Goal: Task Accomplishment & Management: Use online tool/utility

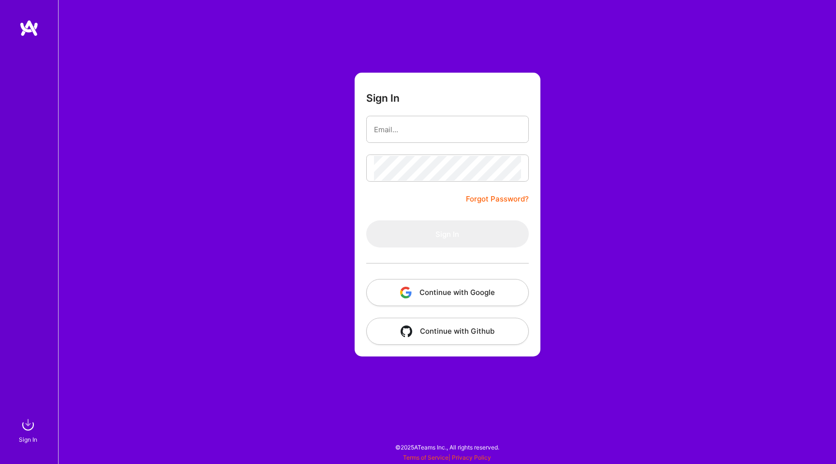
click at [506, 292] on button "Continue with Google" at bounding box center [447, 292] width 163 height 27
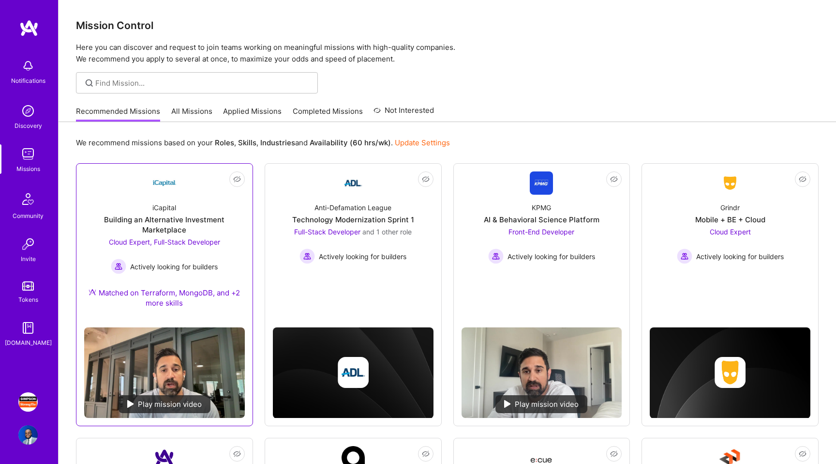
click at [143, 191] on link "Not Interested iCapital Building an Alternative Investment Marketplace Cloud Ex…" at bounding box center [164, 245] width 161 height 148
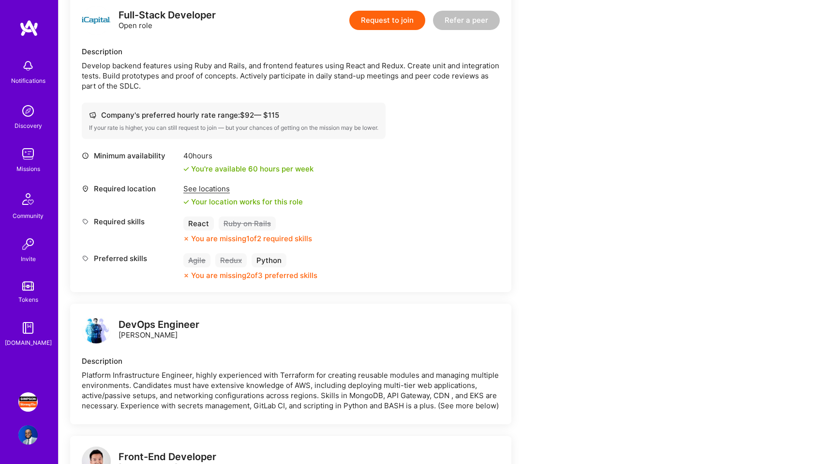
scroll to position [518, 0]
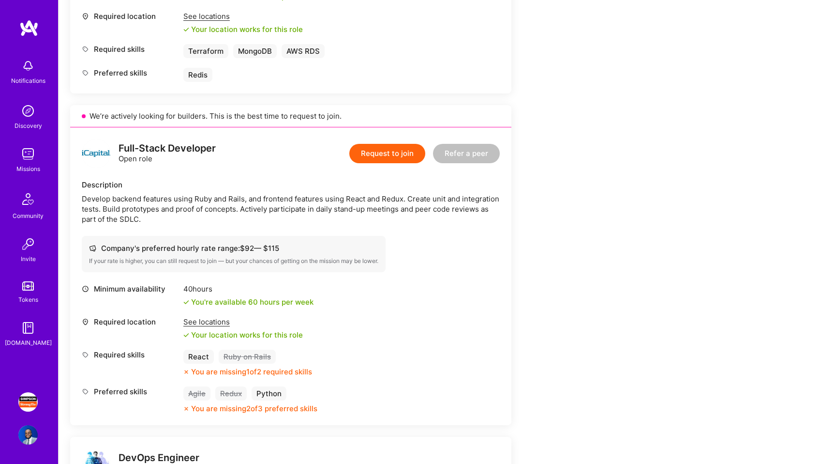
click at [17, 404] on link "[PERSON_NAME] Strong-Tie: DevOps" at bounding box center [28, 401] width 24 height 19
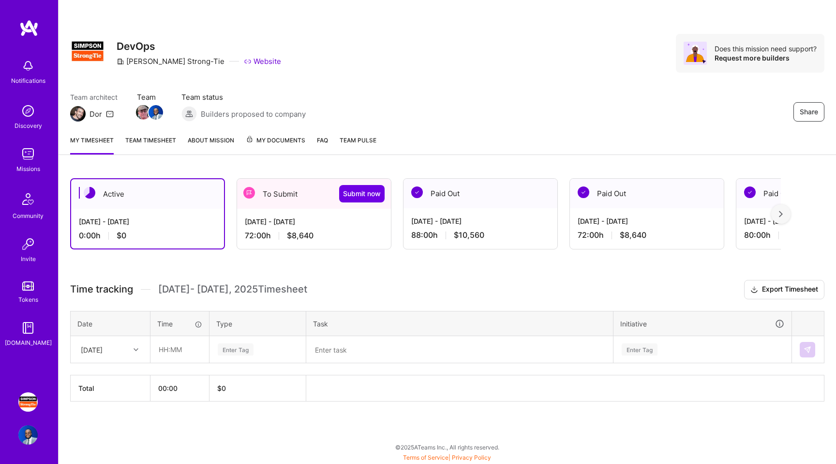
click at [329, 217] on div "[DATE] - [DATE]" at bounding box center [314, 221] width 138 height 10
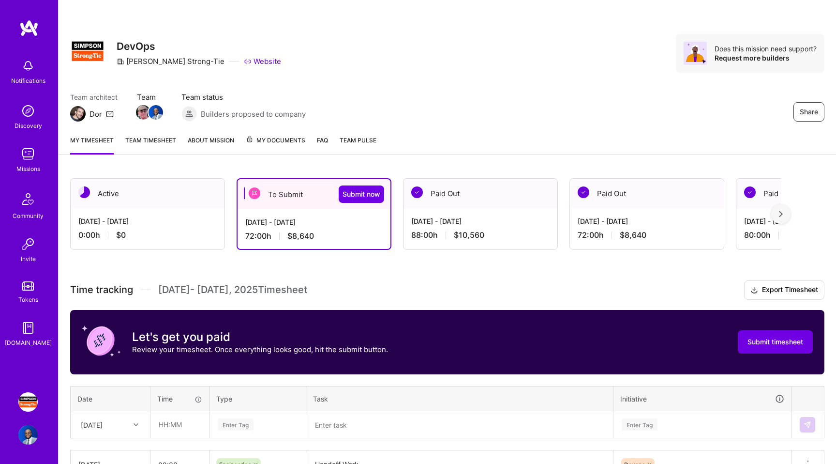
click at [166, 145] on link "Team timesheet" at bounding box center [150, 144] width 51 height 19
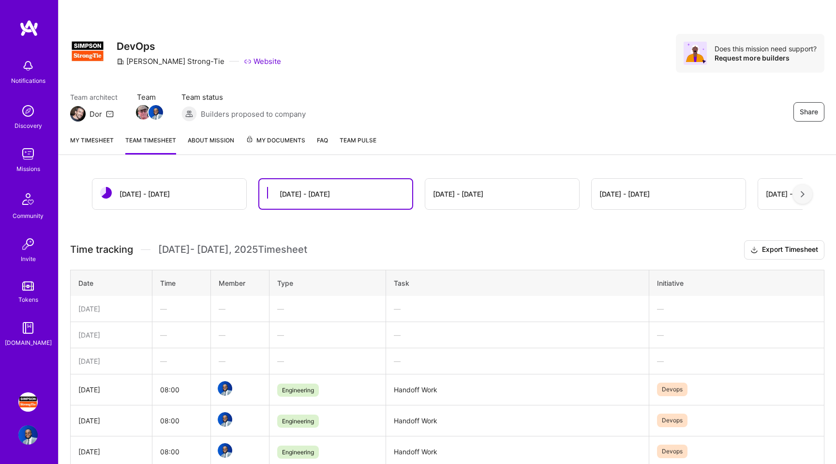
click at [101, 137] on link "My timesheet" at bounding box center [92, 144] width 44 height 19
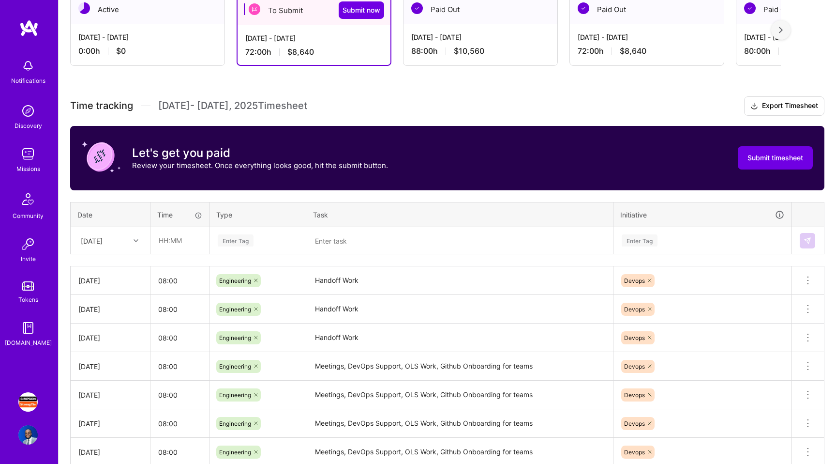
scroll to position [290, 0]
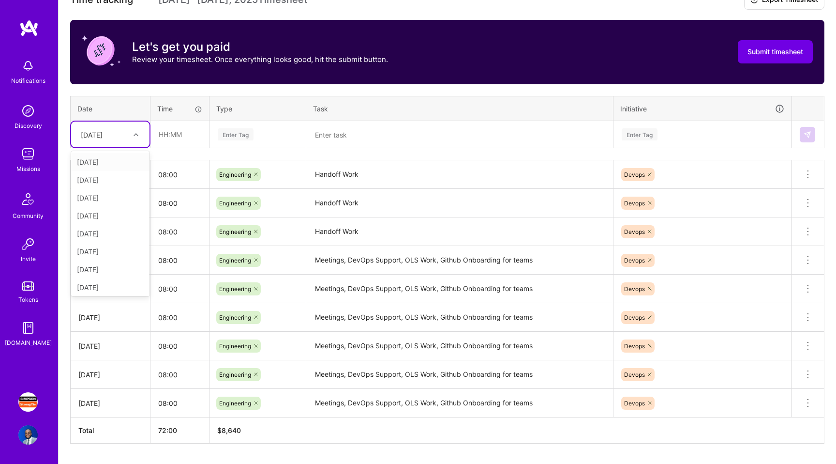
click at [136, 130] on div at bounding box center [137, 134] width 15 height 13
click at [223, 216] on td "Engineering" at bounding box center [258, 203] width 97 height 29
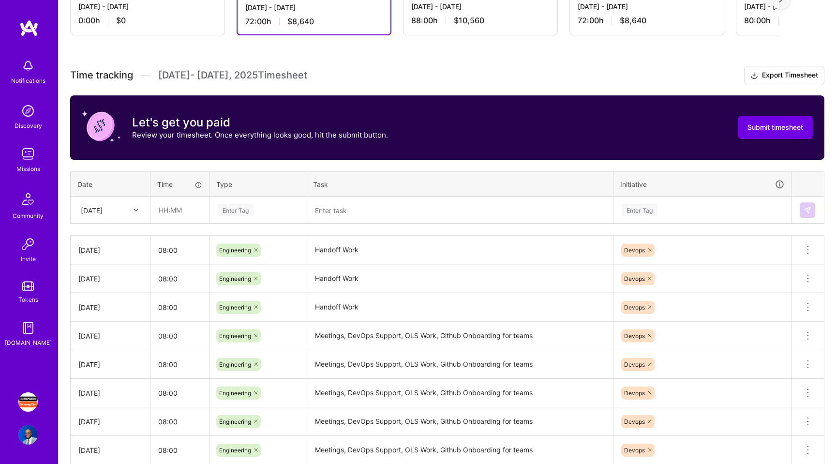
scroll to position [89, 0]
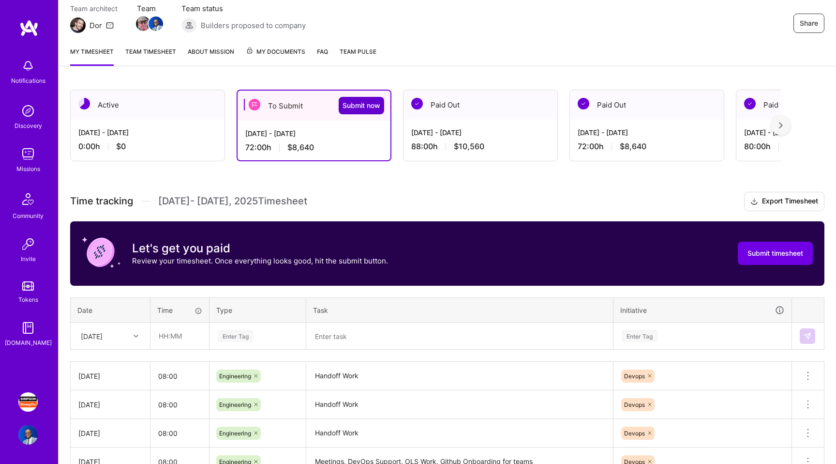
click at [375, 106] on span "Submit now" at bounding box center [362, 106] width 38 height 10
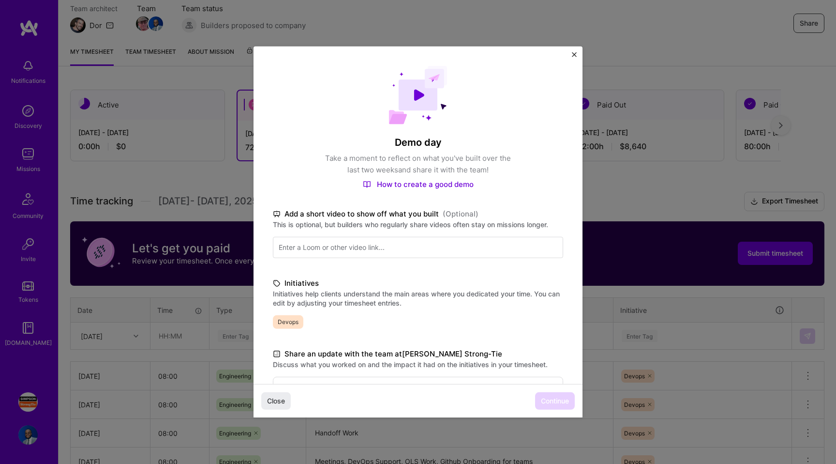
scroll to position [144, 0]
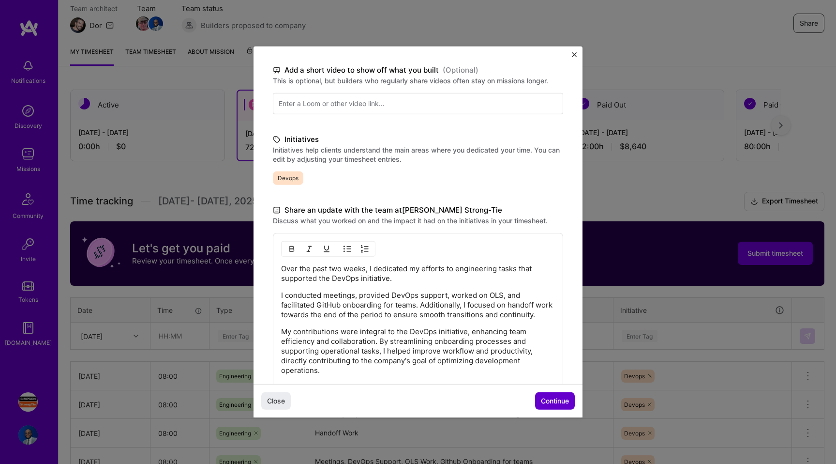
click at [567, 405] on span "Continue" at bounding box center [555, 401] width 28 height 10
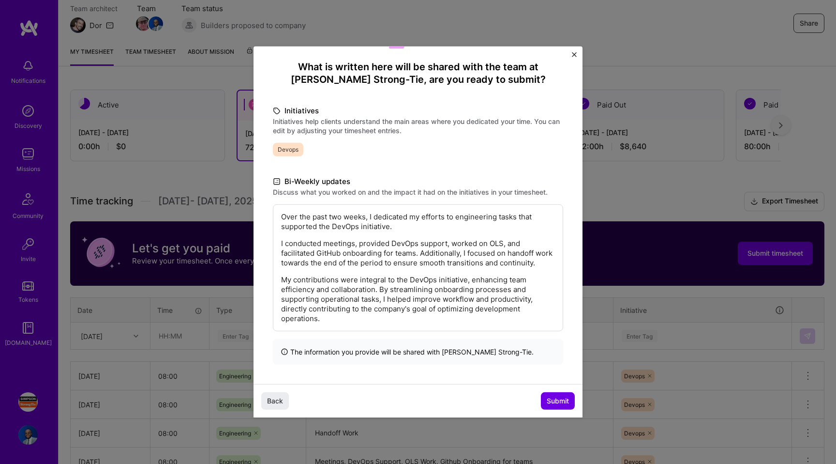
scroll to position [0, 0]
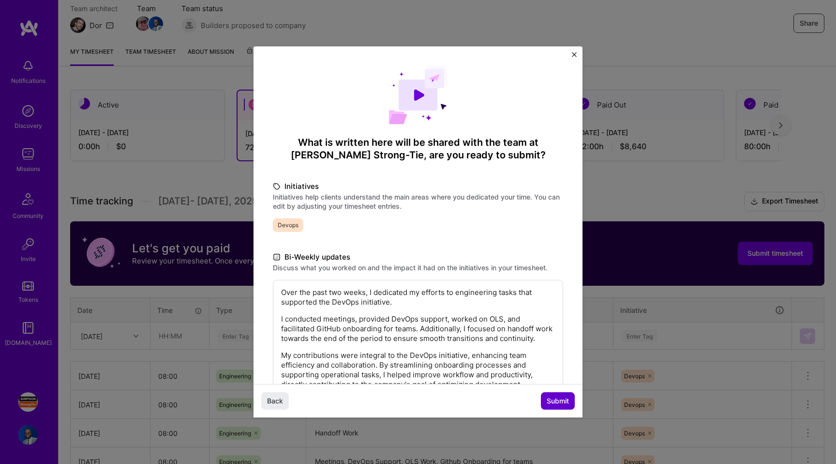
click at [567, 401] on span "Submit" at bounding box center [558, 401] width 22 height 10
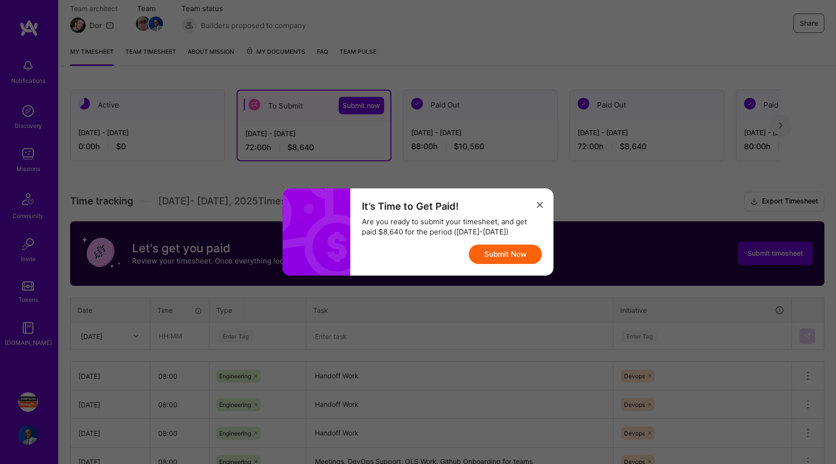
click at [516, 260] on button "Submit Now" at bounding box center [505, 253] width 73 height 19
